Goal: Download file/media

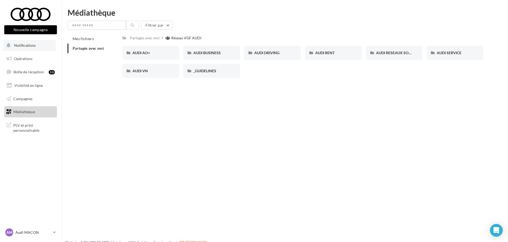
click at [27, 48] on button "Notifications" at bounding box center [29, 45] width 53 height 11
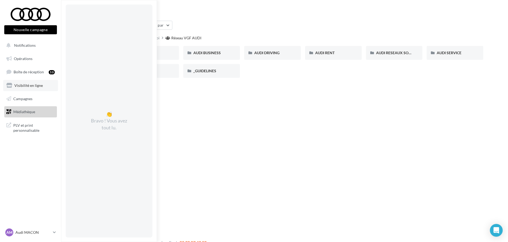
click at [27, 86] on span "Visibilité en ligne" at bounding box center [28, 85] width 28 height 5
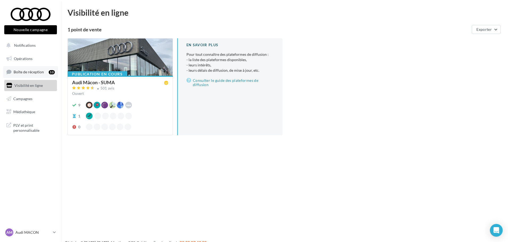
click at [33, 73] on span "Boîte de réception" at bounding box center [29, 72] width 30 height 5
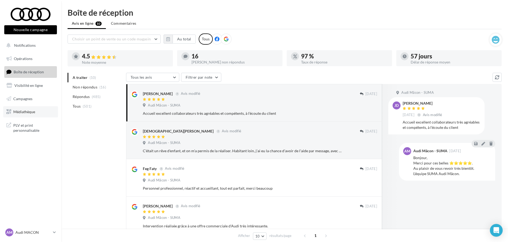
click at [33, 114] on span "Médiathèque" at bounding box center [24, 112] width 22 height 5
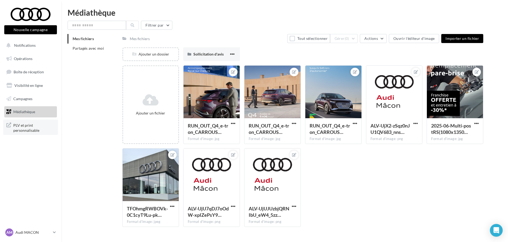
click at [33, 127] on span "PLV et print personnalisable" at bounding box center [33, 127] width 41 height 11
click at [54, 234] on icon at bounding box center [54, 232] width 3 height 5
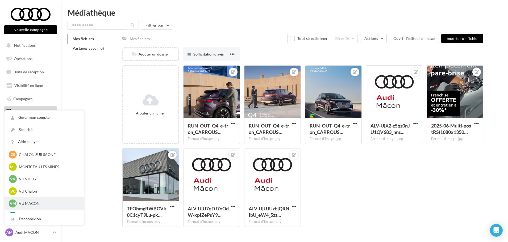
scroll to position [403, 0]
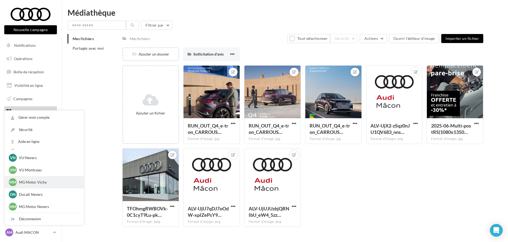
click at [53, 184] on p "MG Motor Vichy" at bounding box center [48, 182] width 58 height 5
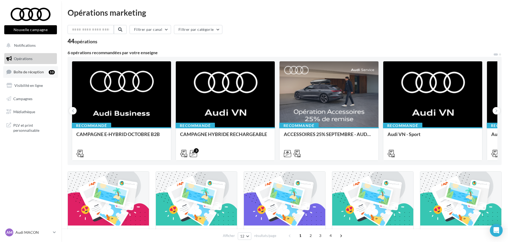
click at [21, 70] on span "Boîte de réception" at bounding box center [29, 72] width 30 height 5
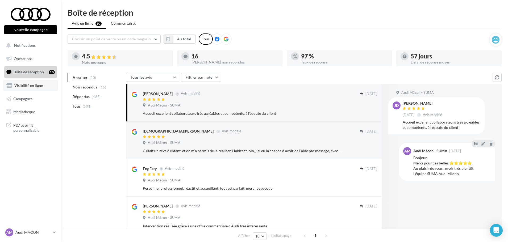
click at [39, 86] on span "Visibilité en ligne" at bounding box center [28, 85] width 28 height 5
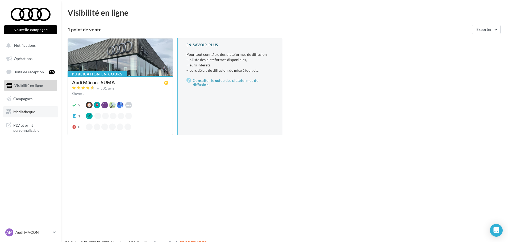
click at [43, 108] on link "Médiathèque" at bounding box center [30, 111] width 55 height 11
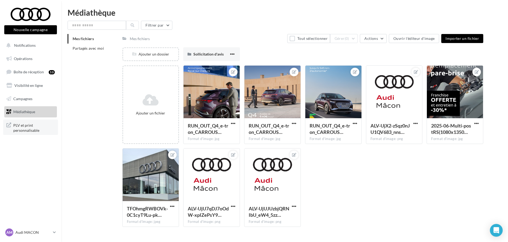
click at [51, 127] on span "PLV et print personnalisable" at bounding box center [33, 127] width 41 height 11
click at [56, 231] on icon at bounding box center [54, 232] width 3 height 5
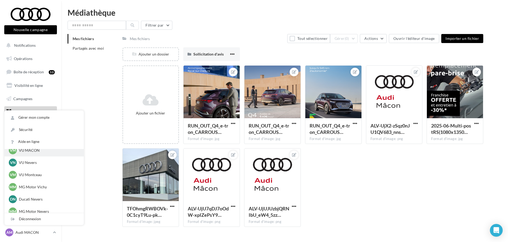
scroll to position [403, 0]
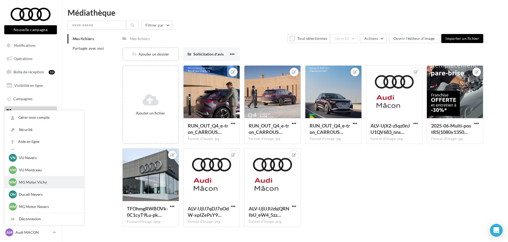
click at [27, 184] on p "MG Motor Vichy" at bounding box center [48, 182] width 58 height 5
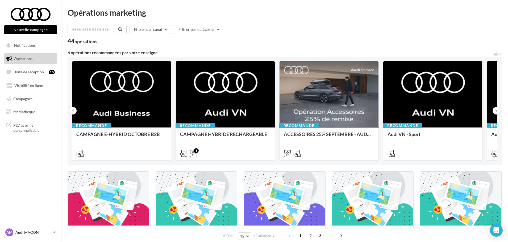
click at [51, 234] on p "Audi MACON" at bounding box center [32, 232] width 35 height 5
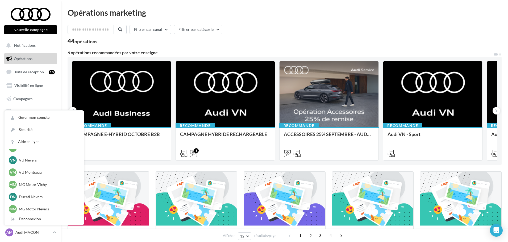
scroll to position [403, 0]
click at [43, 181] on p "MG Motor Vichy" at bounding box center [48, 182] width 58 height 5
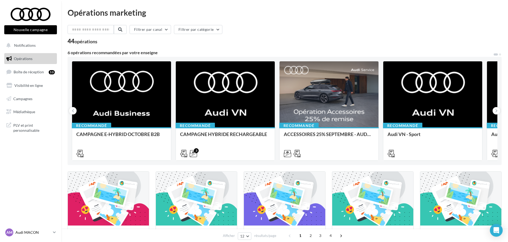
click at [51, 234] on link "AM Audi MACON audi-maco-dup" at bounding box center [30, 233] width 53 height 10
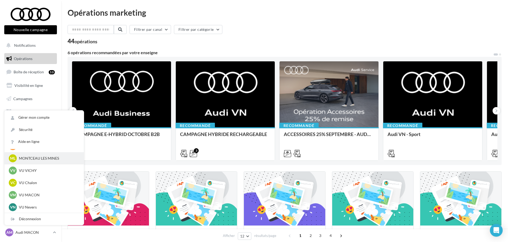
scroll to position [403, 0]
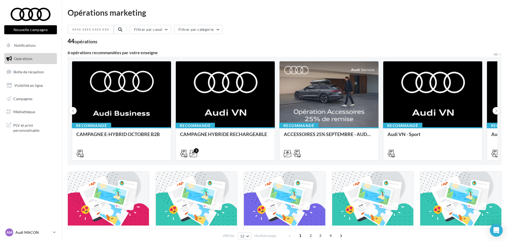
click at [54, 233] on icon at bounding box center [54, 232] width 3 height 5
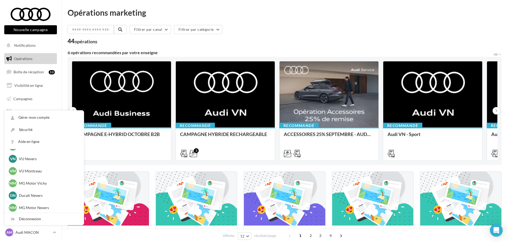
scroll to position [403, 0]
click at [40, 182] on p "MG Motor Vichy" at bounding box center [48, 182] width 58 height 5
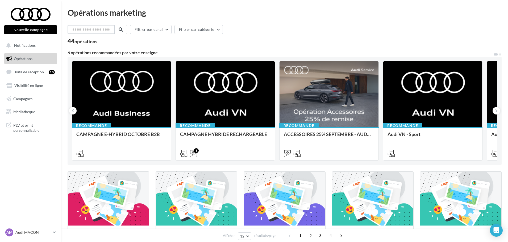
click at [76, 30] on input "text" at bounding box center [91, 29] width 47 height 9
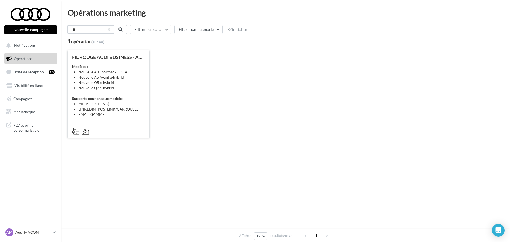
type input "**"
click at [131, 77] on li "Nouvelle A5 Avant e-hybrid" at bounding box center [111, 77] width 67 height 5
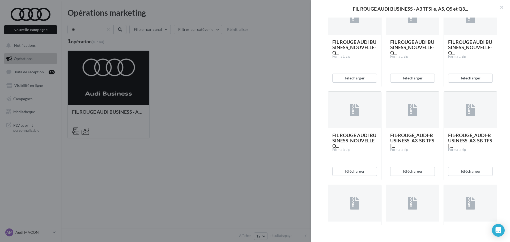
scroll to position [824, 0]
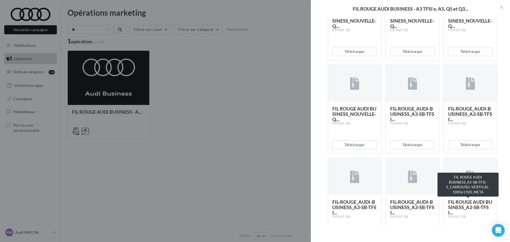
click at [465, 209] on span "FIL ROUGE AUDI BUSINESS_A3-SB-TFSI..." at bounding box center [470, 207] width 44 height 16
click at [454, 203] on span "FIL ROUGE AUDI BUSINESS_A3-SB-TFSI..." at bounding box center [470, 207] width 44 height 16
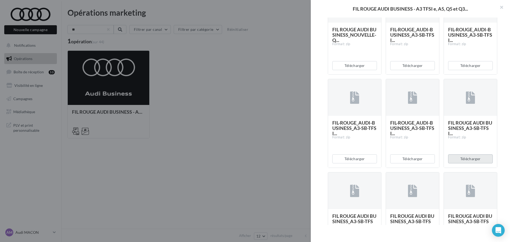
scroll to position [904, 0]
click at [477, 159] on button "Télécharger" at bounding box center [470, 158] width 45 height 9
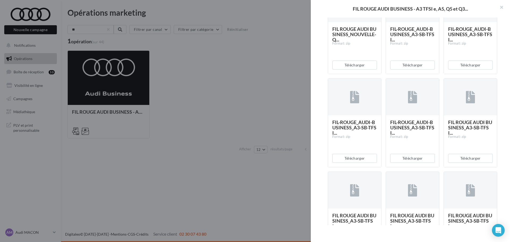
click at [219, 74] on div at bounding box center [255, 121] width 510 height 242
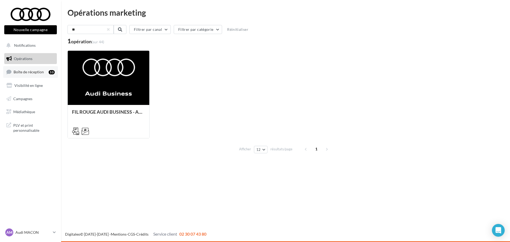
click at [43, 71] on link "Boîte de réception 10" at bounding box center [30, 71] width 55 height 11
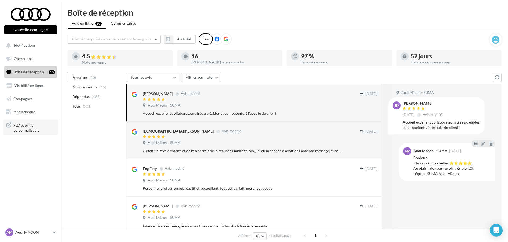
click at [32, 125] on span "PLV et print personnalisable" at bounding box center [33, 127] width 41 height 11
click at [29, 59] on span "Opérations" at bounding box center [23, 58] width 19 height 5
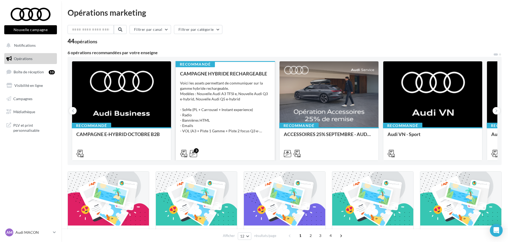
click at [187, 91] on div "Voici les assets permettant de communiquer sur la gamme hybride rechargeable. M…" at bounding box center [225, 107] width 90 height 53
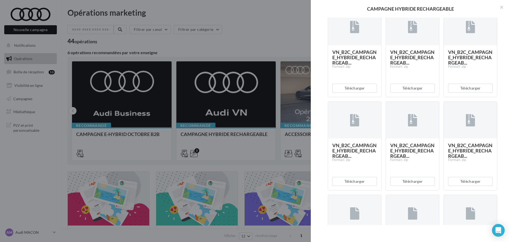
scroll to position [399, 0]
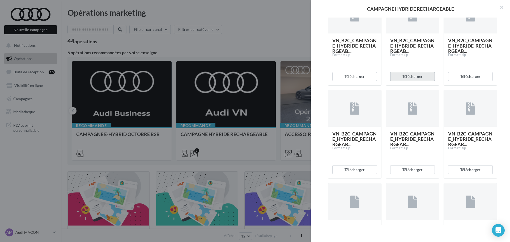
click at [414, 81] on button "Télécharger" at bounding box center [412, 76] width 45 height 9
click at [247, 31] on div at bounding box center [255, 121] width 510 height 242
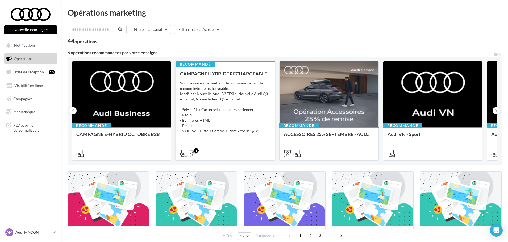
click at [242, 106] on div "Voici les assets permettant de communiquer sur la gamme hybride rechargeable. M…" at bounding box center [225, 107] width 90 height 53
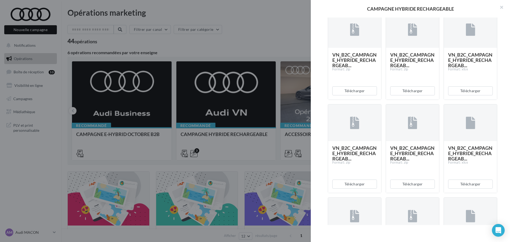
scroll to position [664, 0]
click at [262, 41] on div at bounding box center [254, 121] width 508 height 242
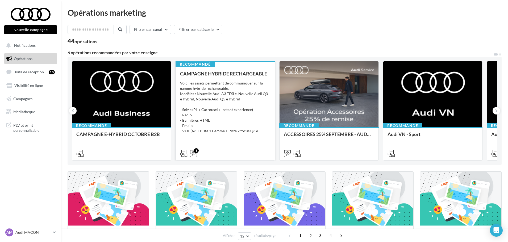
click at [207, 82] on div "Voici les assets permettant de communiquer sur la gamme hybride rechargeable. M…" at bounding box center [225, 107] width 90 height 53
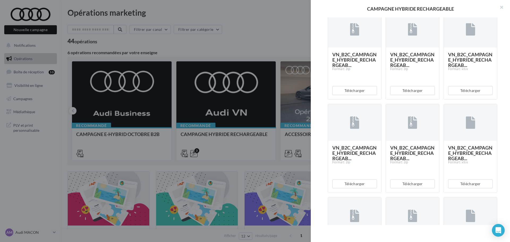
click at [279, 39] on div at bounding box center [255, 121] width 510 height 242
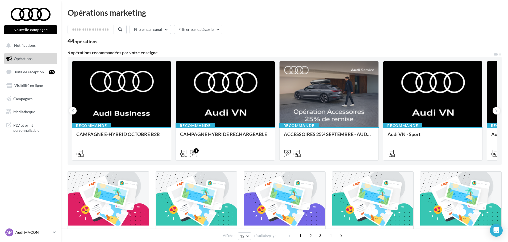
click at [51, 234] on p "Audi MACON" at bounding box center [32, 232] width 35 height 5
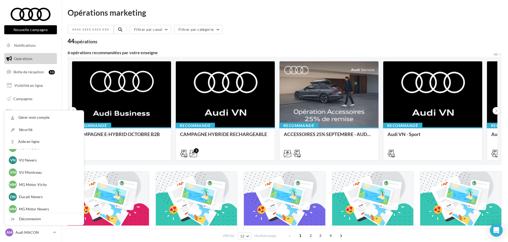
scroll to position [403, 0]
click at [43, 183] on p "MG Motor Vichy" at bounding box center [48, 182] width 58 height 5
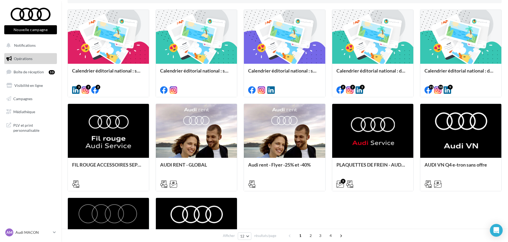
scroll to position [159, 0]
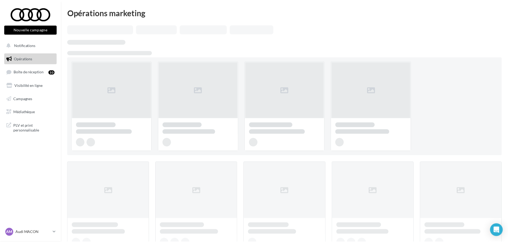
scroll to position [159, 0]
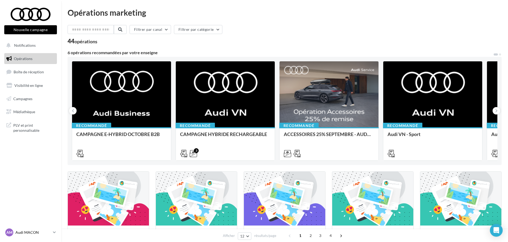
click at [52, 234] on link "AM Audi MACON audi-maco-dup" at bounding box center [30, 233] width 53 height 10
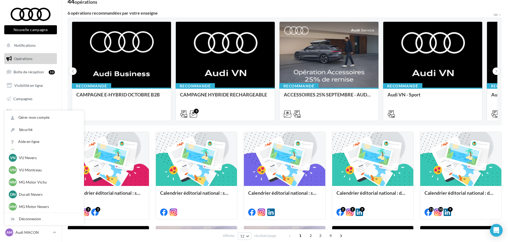
scroll to position [27, 0]
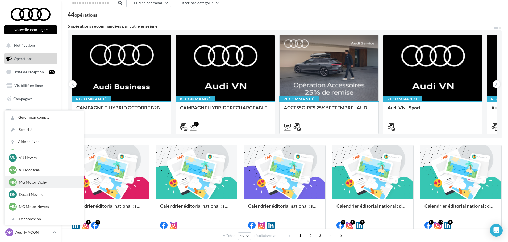
click at [44, 183] on p "MG Motor Vichy" at bounding box center [48, 182] width 58 height 5
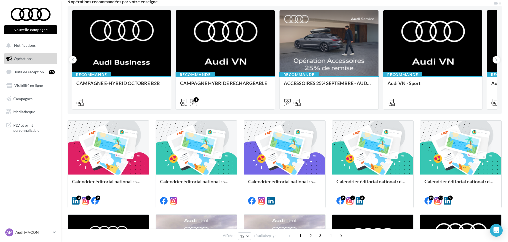
scroll to position [53, 0]
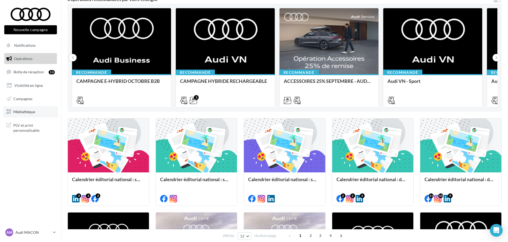
click at [31, 111] on span "Médiathèque" at bounding box center [24, 112] width 22 height 5
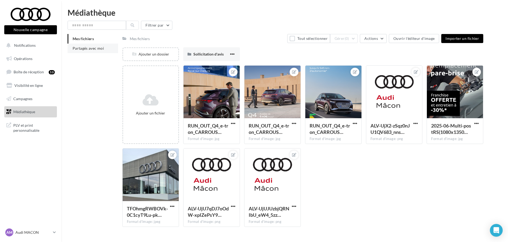
click at [81, 47] on span "Partagés avec moi" at bounding box center [88, 48] width 31 height 5
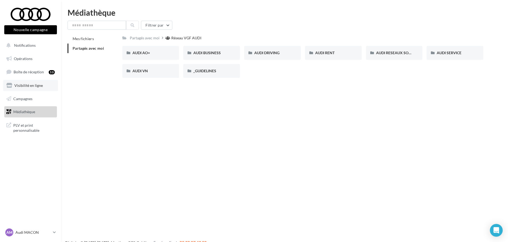
click at [41, 87] on span "Visibilité en ligne" at bounding box center [28, 85] width 28 height 5
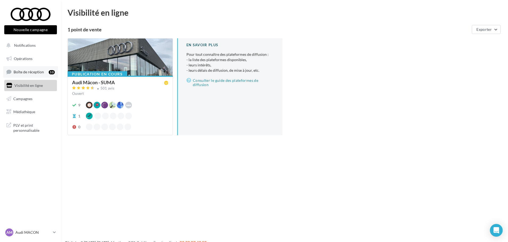
click at [42, 70] on span "Boîte de réception" at bounding box center [29, 72] width 30 height 5
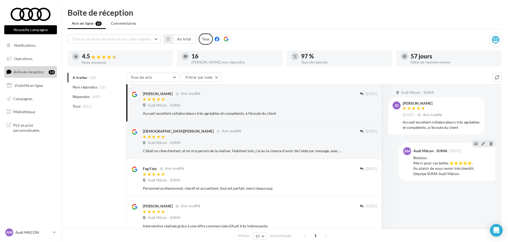
click at [41, 84] on span "Visibilité en ligne" at bounding box center [28, 85] width 28 height 5
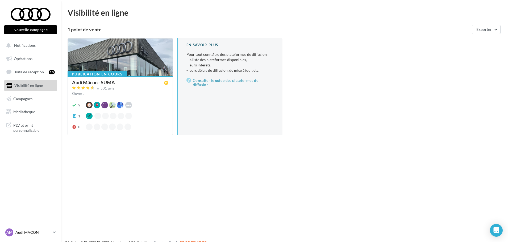
click at [40, 231] on p "Audi MACON" at bounding box center [32, 232] width 35 height 5
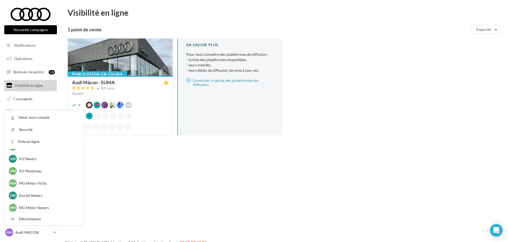
scroll to position [403, 0]
click at [48, 181] on p "MG Motor Vichy" at bounding box center [48, 182] width 58 height 5
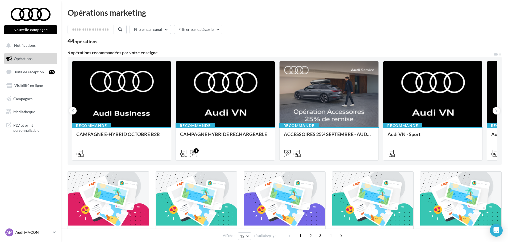
click at [53, 230] on icon at bounding box center [54, 232] width 3 height 5
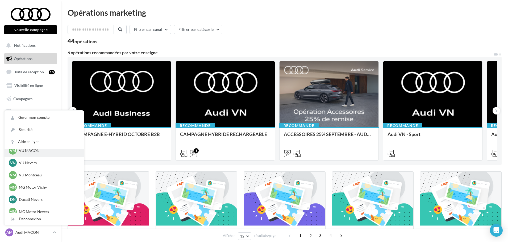
scroll to position [399, 0]
click at [45, 191] on div "MM MG Motor Vichy adupont@suma-auto.com" at bounding box center [44, 187] width 71 height 8
